Goal: Find specific page/section: Find specific page/section

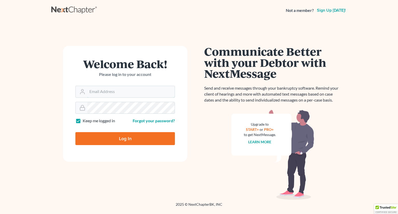
type input "[PERSON_NAME][EMAIL_ADDRESS][DOMAIN_NAME]"
click at [115, 143] on input "Log In" at bounding box center [124, 138] width 99 height 13
type input "Thinking..."
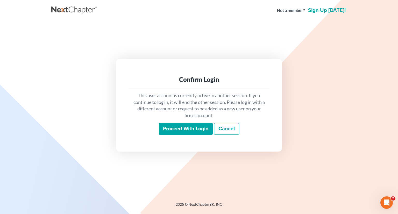
click at [181, 129] on input "Proceed with login" at bounding box center [186, 129] width 54 height 12
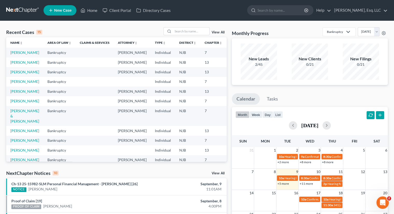
scroll to position [112, 0]
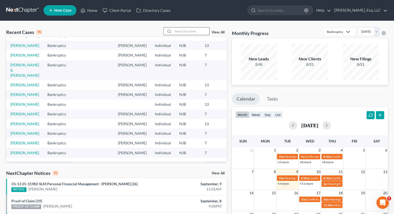
click at [180, 30] on input "search" at bounding box center [191, 31] width 36 height 8
type input "allen"
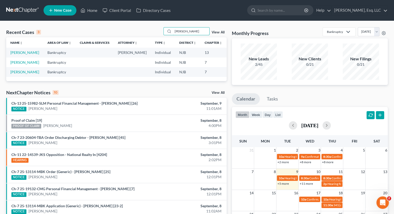
scroll to position [0, 0]
click at [12, 55] on link "Allen, Odette" at bounding box center [24, 52] width 29 height 4
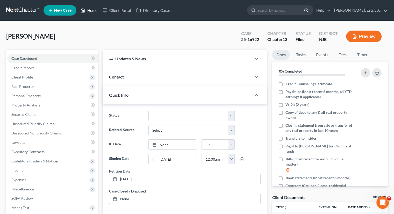
click at [92, 6] on link "Home" at bounding box center [89, 10] width 22 height 9
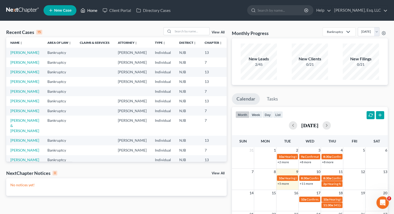
click at [93, 9] on link "Home" at bounding box center [89, 10] width 22 height 9
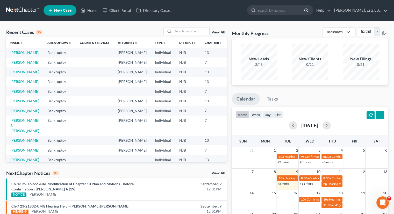
click at [14, 55] on td "Allen, Odette" at bounding box center [24, 53] width 37 height 10
click at [16, 55] on link "Allen, Odette" at bounding box center [24, 52] width 29 height 4
select select "6"
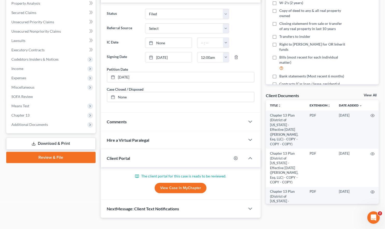
scroll to position [104, 0]
